Goal: Transaction & Acquisition: Obtain resource

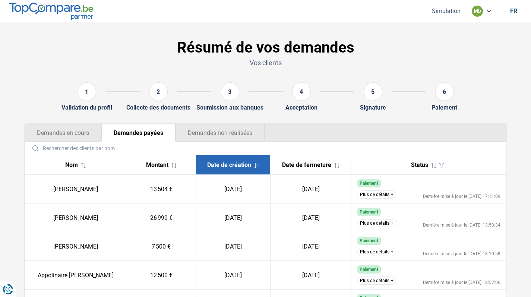
click at [447, 14] on button "Simulation" at bounding box center [446, 11] width 33 height 8
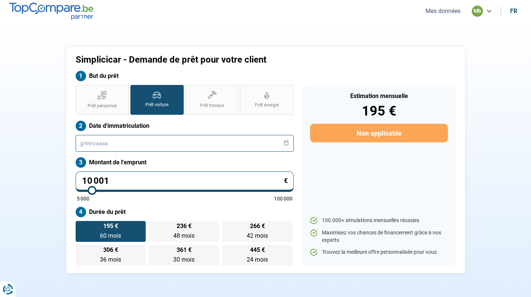
click at [169, 151] on input "text" at bounding box center [185, 143] width 218 height 17
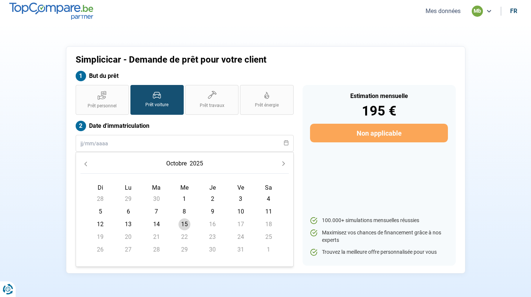
click at [219, 71] on label "But du prêt" at bounding box center [185, 76] width 218 height 10
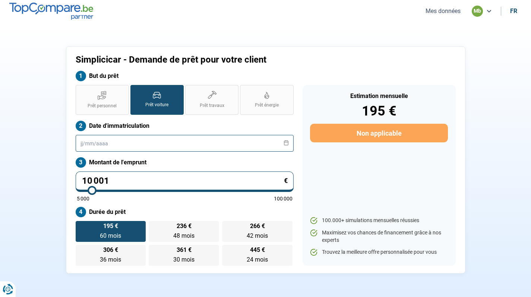
click at [202, 147] on input "text" at bounding box center [185, 143] width 218 height 17
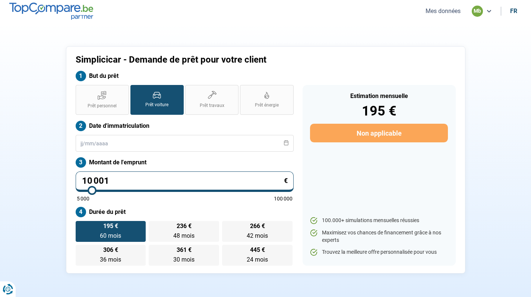
click at [210, 124] on label "Date d'immatriculation" at bounding box center [185, 126] width 218 height 10
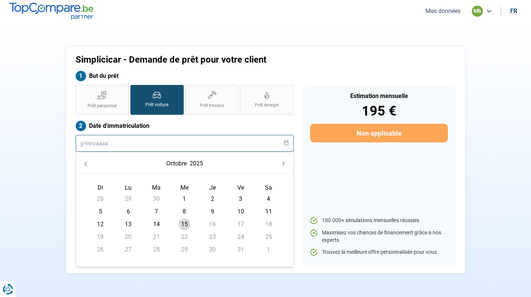
click at [210, 137] on input "text" at bounding box center [185, 143] width 218 height 17
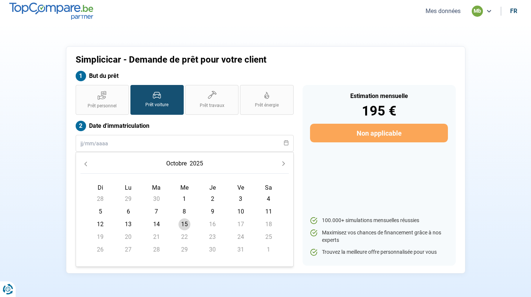
click at [270, 118] on div "Prêt personnel Prêt voiture Prêt travaux Prêt énergie Prêt voiture Date d'immat…" at bounding box center [184, 175] width 227 height 181
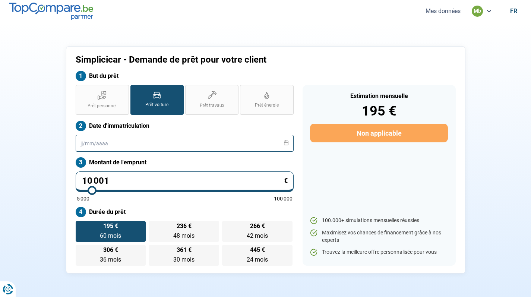
click at [191, 148] on input "text" at bounding box center [185, 143] width 218 height 17
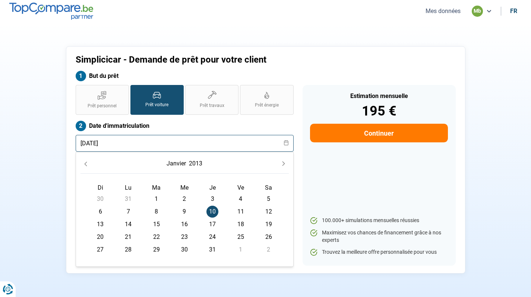
type input "[DATE]"
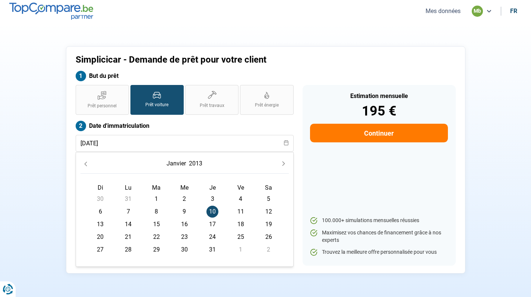
click at [265, 125] on label "Date d'immatriculation" at bounding box center [185, 126] width 218 height 10
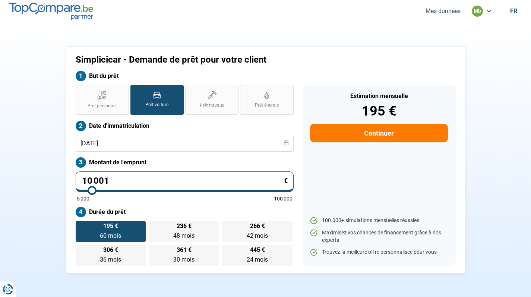
drag, startPoint x: 127, startPoint y: 174, endPoint x: 133, endPoint y: 184, distance: 11.2
click at [133, 184] on input "10 001" at bounding box center [185, 181] width 218 height 21
type input "1"
type input "5000"
type input "14"
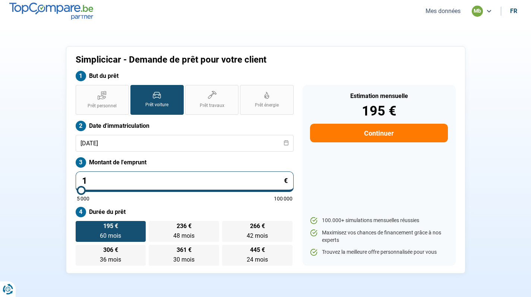
type input "5000"
type input "149"
type input "5000"
type input "1 499"
type input "5000"
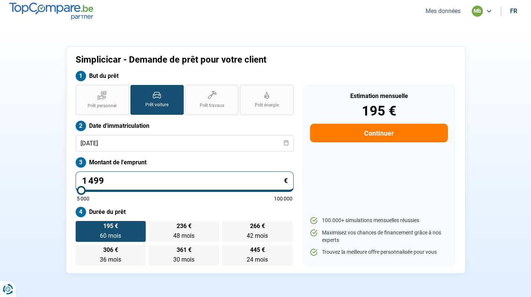
type input "14 999"
type input "15000"
click at [216, 164] on label "Montant de l'emprunt" at bounding box center [185, 162] width 218 height 10
click at [203, 256] on label "542 € 30 mois 30 mois" at bounding box center [184, 255] width 70 height 21
click at [154, 250] on input "542 € 30 mois 30 mois" at bounding box center [151, 247] width 5 height 5
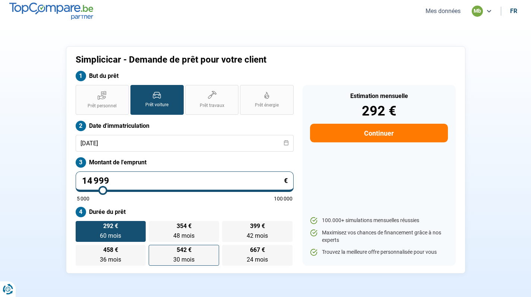
radio input "true"
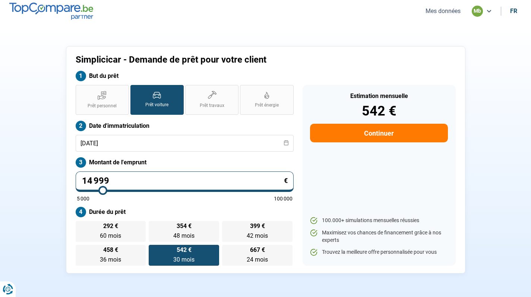
drag, startPoint x: 133, startPoint y: 182, endPoint x: 86, endPoint y: 180, distance: 47.0
click at [86, 180] on input "14 999" at bounding box center [185, 181] width 218 height 21
type input "10"
type input "5000"
type input "100"
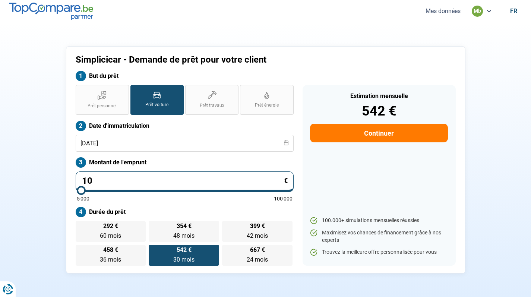
type input "5000"
type input "1 000"
type input "5000"
type input "10 000"
type input "10000"
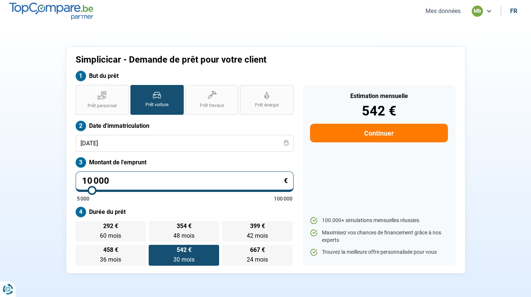
radio input "true"
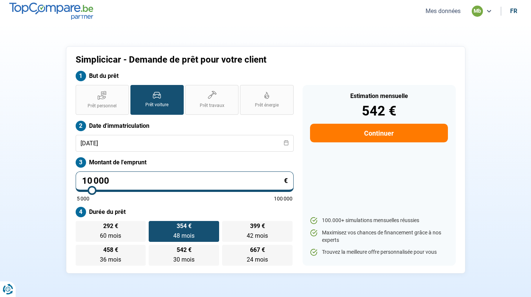
click at [195, 151] on div "Prêt personnel Prêt voiture Prêt travaux Prêt énergie Prêt voiture Date d'immat…" at bounding box center [184, 175] width 227 height 181
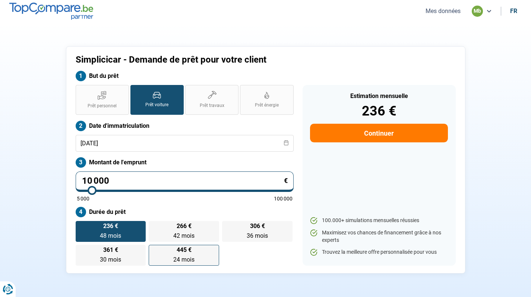
click at [199, 252] on label "445 € 24 mois 24 mois" at bounding box center [184, 255] width 70 height 21
click at [154, 250] on input "445 € 24 mois 24 mois" at bounding box center [151, 247] width 5 height 5
radio input "true"
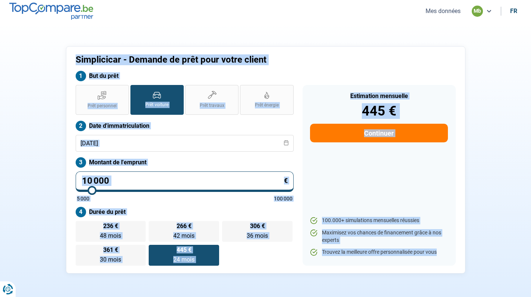
drag, startPoint x: 73, startPoint y: 57, endPoint x: 369, endPoint y: 288, distance: 375.2
click at [369, 288] on section "Simplicicar - Demande de prêt pour votre client But du prêt Prêt personnel Prêt…" at bounding box center [265, 159] width 531 height 275
click at [369, 179] on div "Estimation mensuelle 445 € Continuer 100.000+ simulations mensuelles réussies M…" at bounding box center [379, 175] width 153 height 181
